Goal: Navigation & Orientation: Find specific page/section

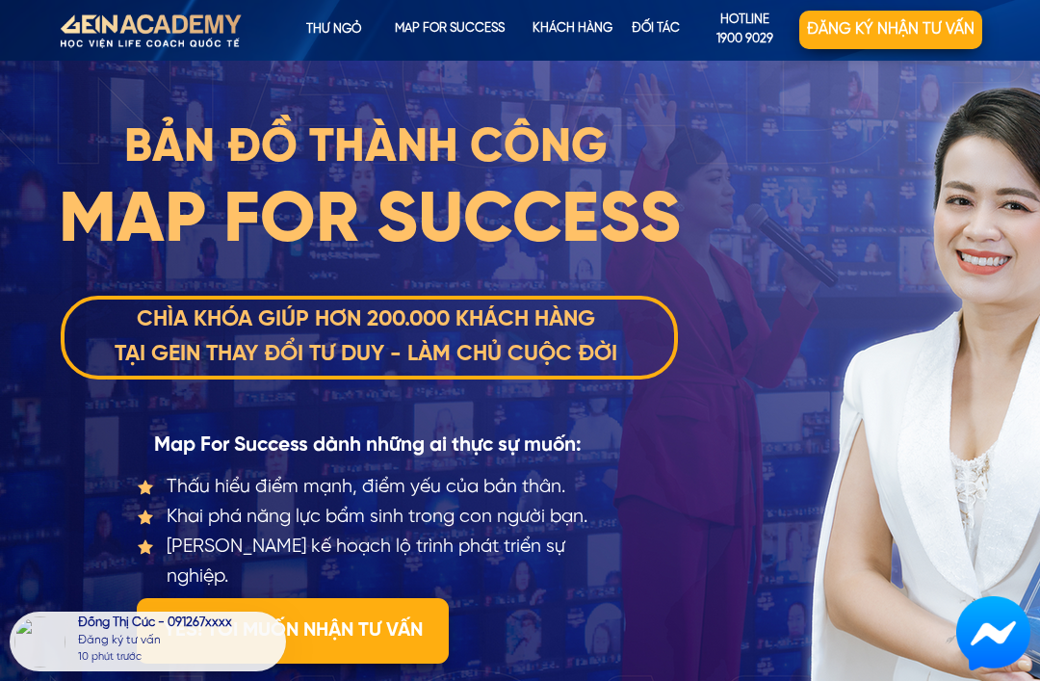
click at [661, 20] on p "Đối tác" at bounding box center [656, 30] width 88 height 39
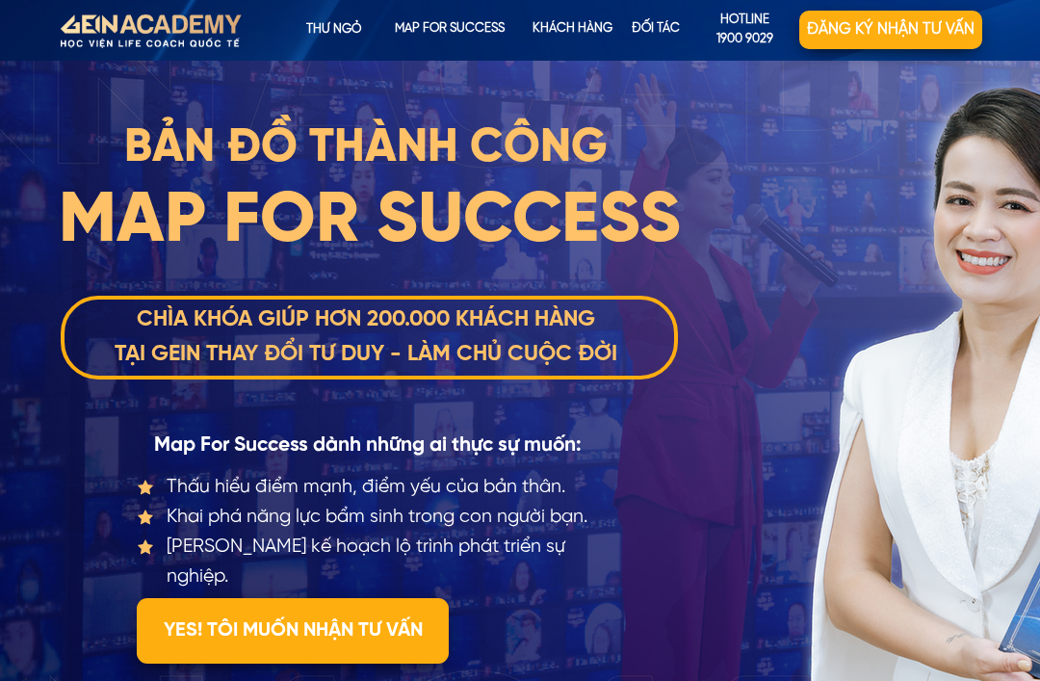
click at [363, 27] on p "Thư ngỏ" at bounding box center [334, 30] width 118 height 39
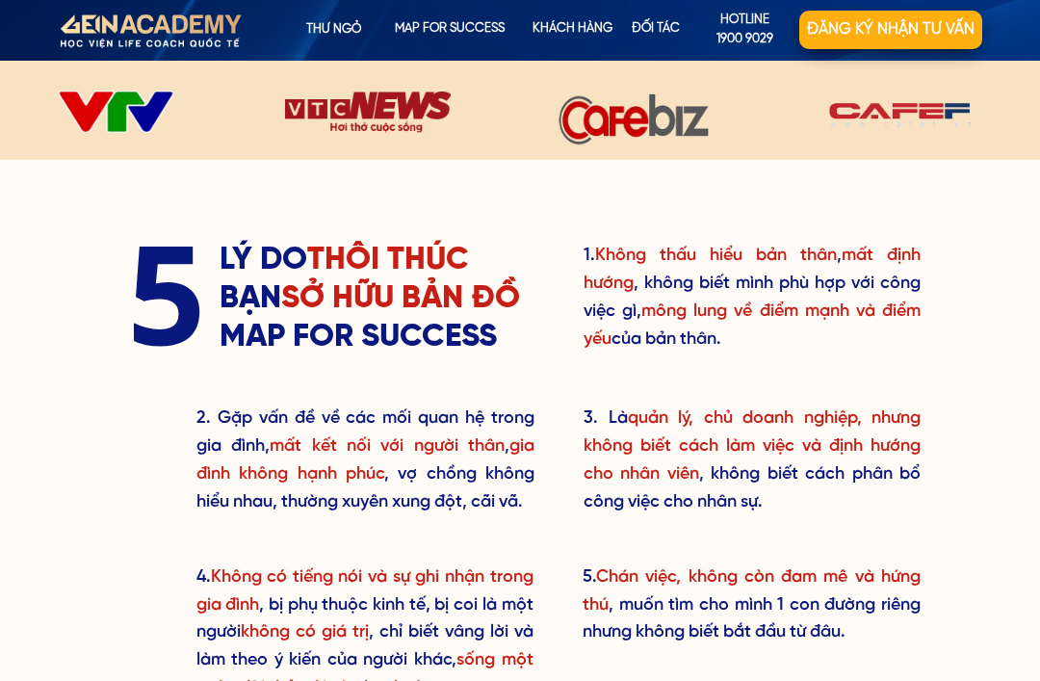
scroll to position [881, 0]
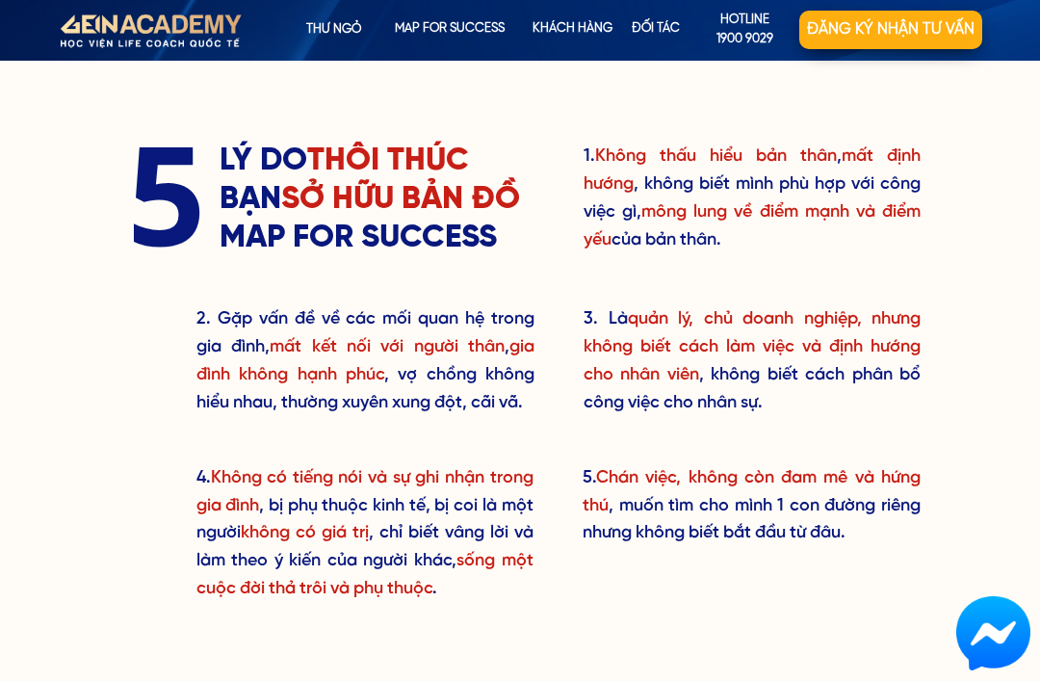
click at [452, 24] on p "map for success" at bounding box center [450, 30] width 114 height 39
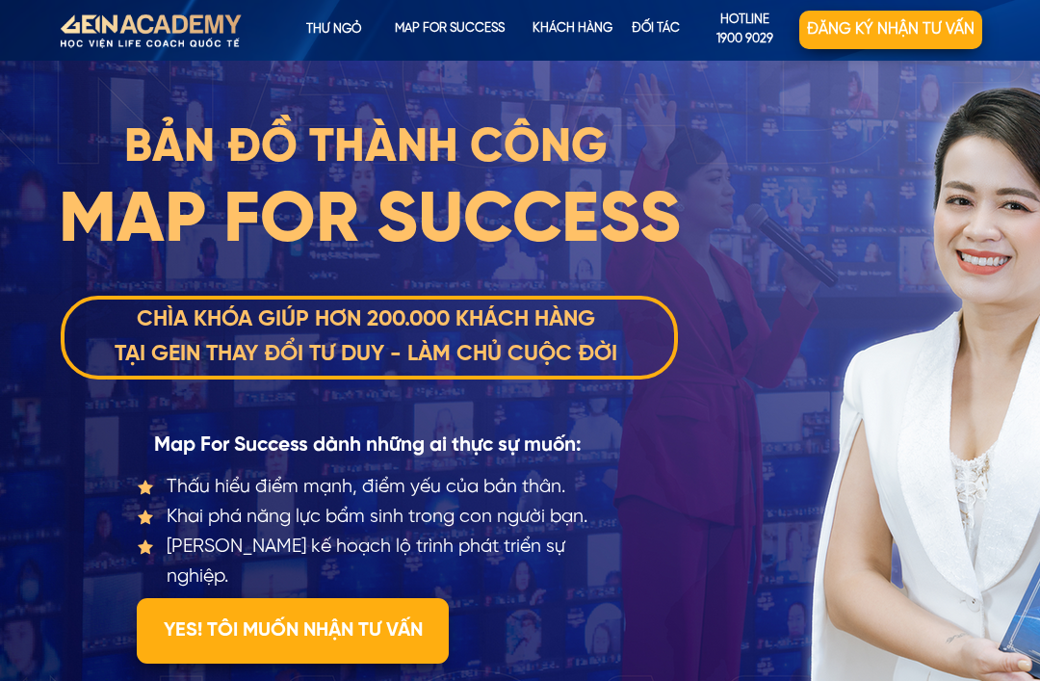
click at [450, 25] on p "map for success" at bounding box center [450, 30] width 114 height 39
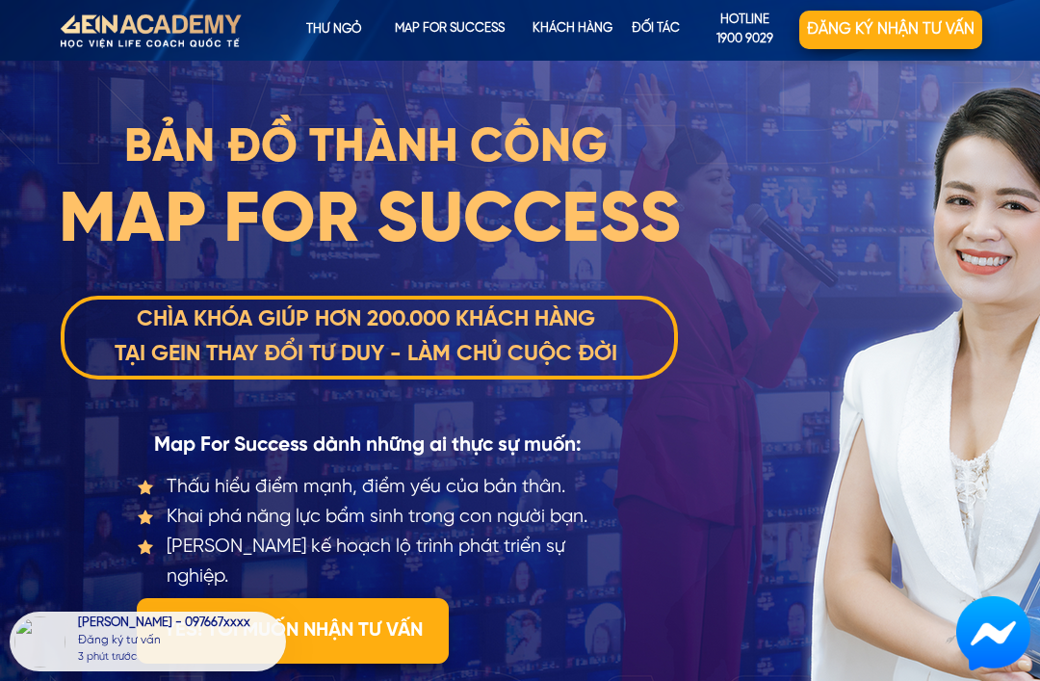
click at [644, 31] on p "Đối tác" at bounding box center [656, 30] width 88 height 39
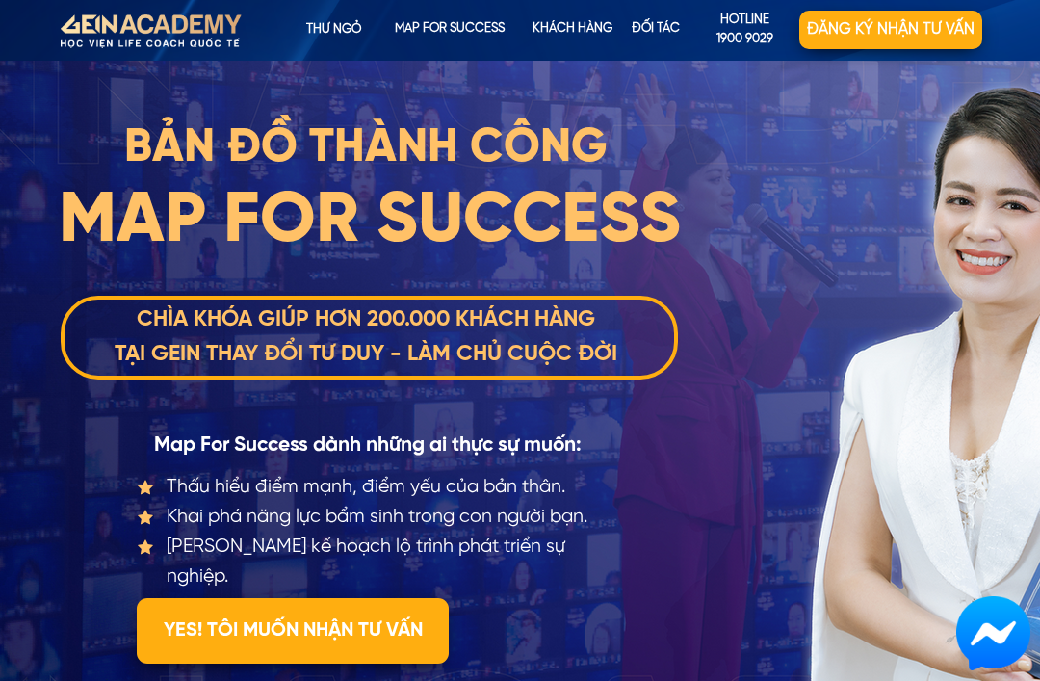
click at [201, 15] on div at bounding box center [148, 31] width 251 height 65
